Goal: Task Accomplishment & Management: Use online tool/utility

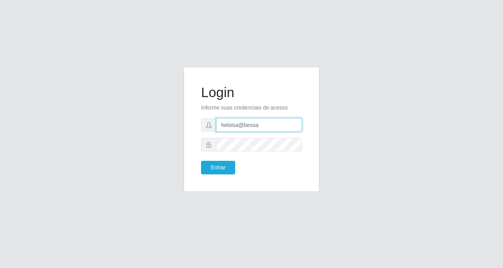
click at [262, 125] on input "heloisa@bessa" at bounding box center [259, 125] width 86 height 14
type input "Yohanna@bessa"
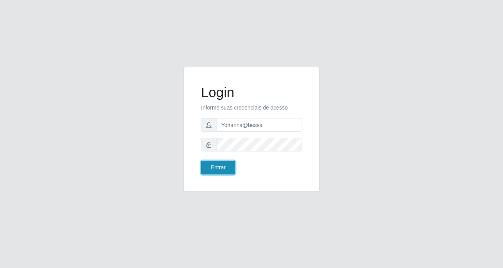
click at [220, 169] on button "Entrar" at bounding box center [218, 168] width 34 height 14
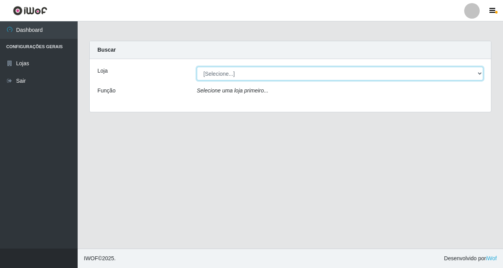
click at [482, 73] on select "[Selecione...] Bemais Supermercados - B9 Bessa" at bounding box center [340, 74] width 286 height 14
select select "410"
click at [197, 67] on select "[Selecione...] Bemais Supermercados - B9 Bessa" at bounding box center [340, 74] width 286 height 14
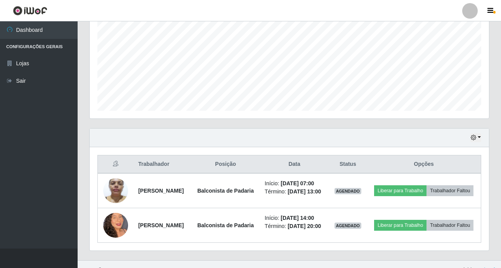
scroll to position [90, 0]
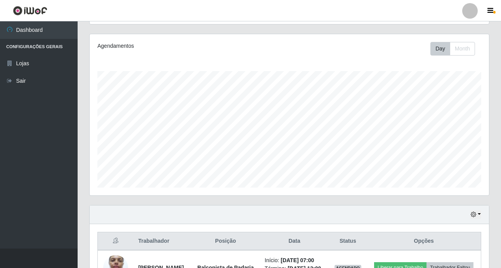
click at [496, 252] on div "Carregando... Buscar Recarregando em 21 segundos... Loja [Selecione...] Bemais …" at bounding box center [289, 144] width 423 height 386
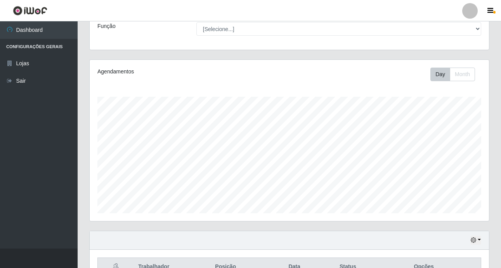
scroll to position [51, 0]
